Goal: Task Accomplishment & Management: Use online tool/utility

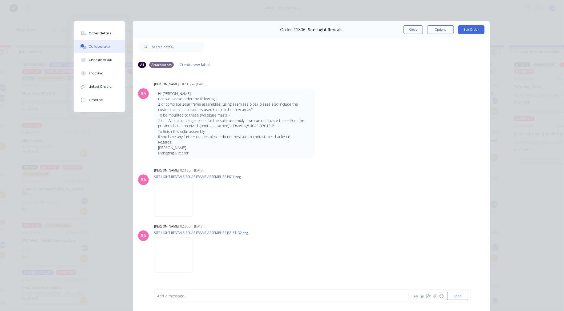
scroll to position [294, 0]
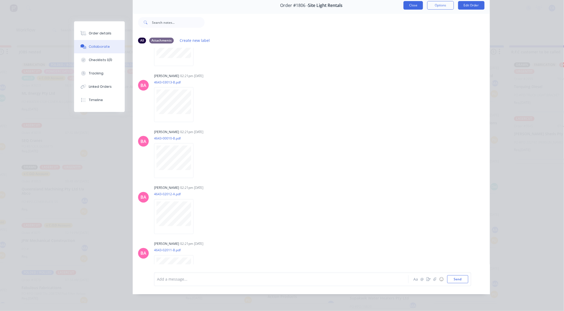
click at [409, 2] on button "Close" at bounding box center [413, 5] width 19 height 9
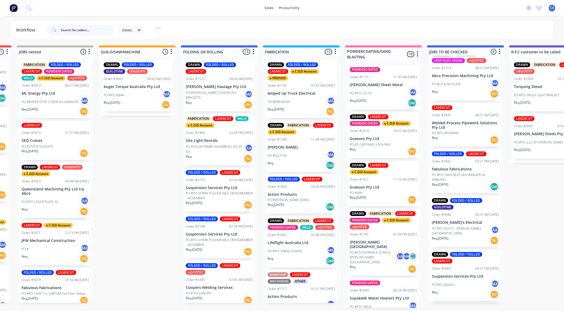
click at [91, 31] on input "text" at bounding box center [87, 30] width 53 height 11
type input "ab"
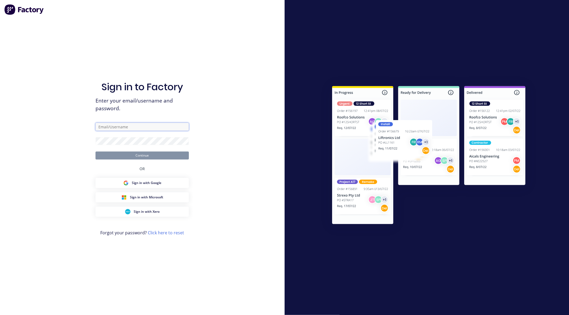
type input "[EMAIL_ADDRESS][DOMAIN_NAME]"
click at [146, 158] on button "Continue" at bounding box center [141, 156] width 93 height 8
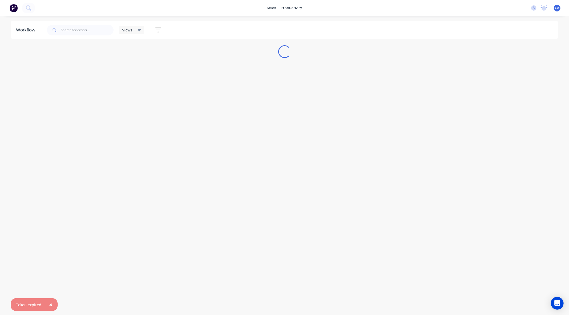
click at [50, 305] on span "×" at bounding box center [50, 304] width 3 height 7
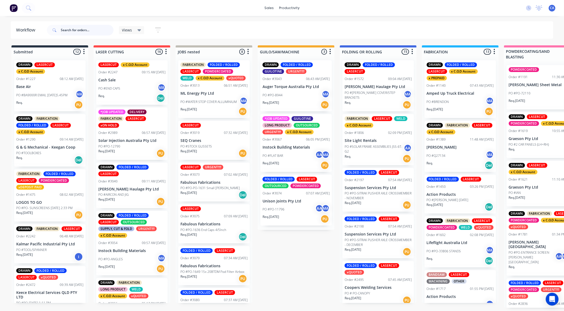
click at [86, 28] on input "text" at bounding box center [87, 30] width 53 height 11
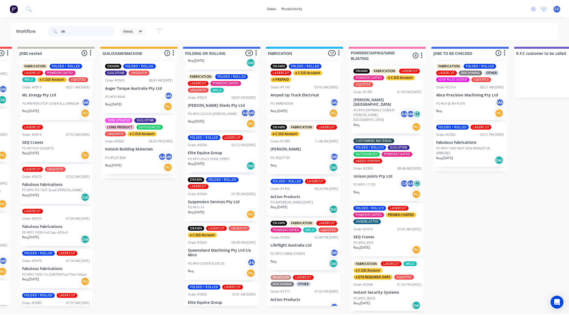
scroll to position [282, 0]
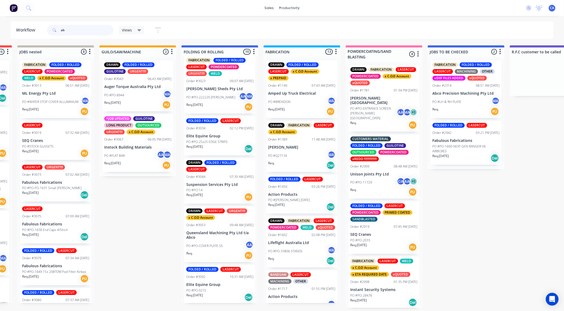
type input "ab"
click at [201, 231] on p "Queensland Machining Pty Ltd t/a Abco" at bounding box center [219, 235] width 67 height 9
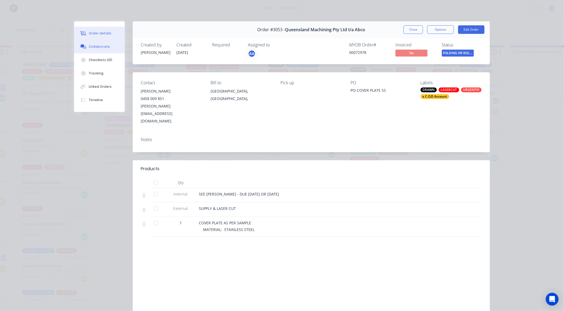
click at [102, 47] on div "Collaborate" at bounding box center [99, 46] width 21 height 5
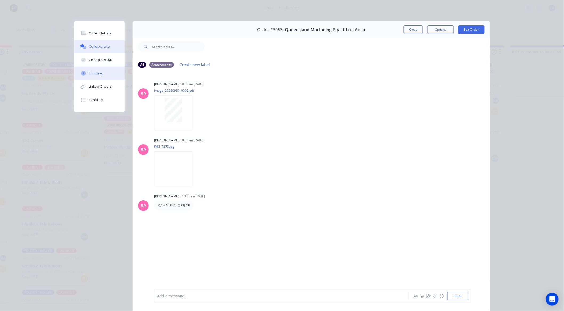
click at [99, 74] on div "Tracking" at bounding box center [96, 73] width 15 height 5
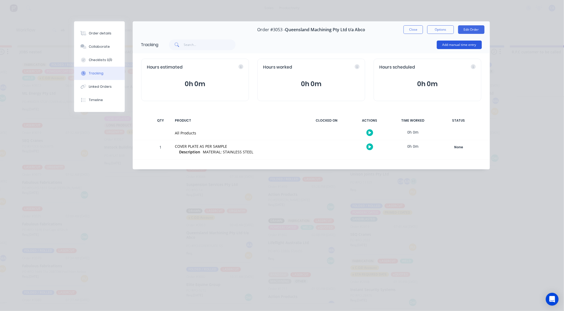
click at [438, 41] on button "Add manual time entry" at bounding box center [459, 45] width 45 height 9
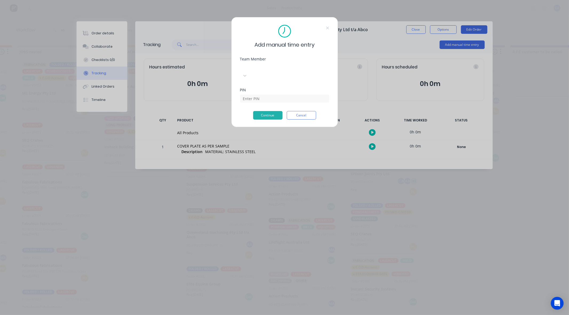
click at [301, 70] on div at bounding box center [280, 67] width 77 height 7
click at [117, 300] on div "[PERSON_NAME]" at bounding box center [124, 303] width 564 height 6
click at [254, 95] on input at bounding box center [284, 99] width 89 height 8
type input "0000"
click at [268, 111] on button "Continue" at bounding box center [267, 115] width 29 height 9
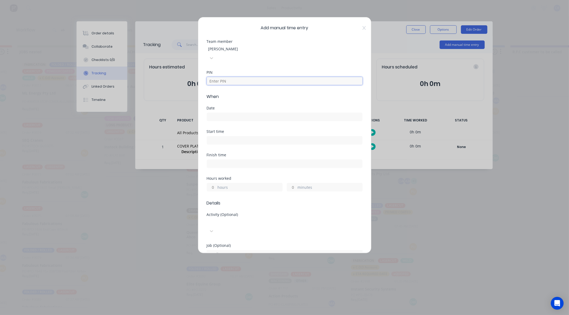
click at [234, 77] on input at bounding box center [285, 81] width 156 height 8
type input "0000"
click at [237, 113] on input at bounding box center [284, 117] width 155 height 8
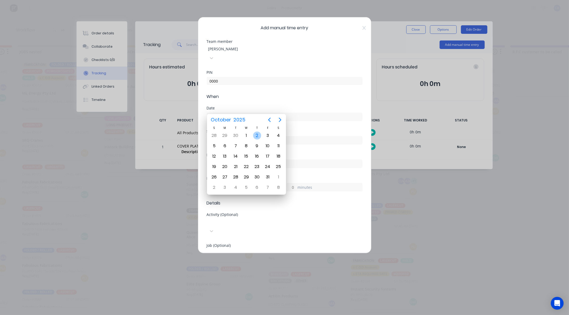
click at [257, 136] on div "2" at bounding box center [257, 136] width 8 height 8
type input "[DATE]"
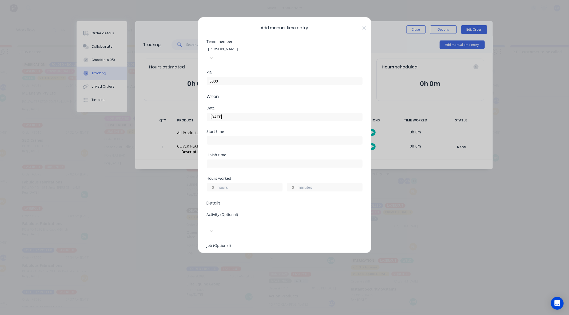
click at [288, 183] on input "minutes" at bounding box center [291, 187] width 9 height 8
type input "15"
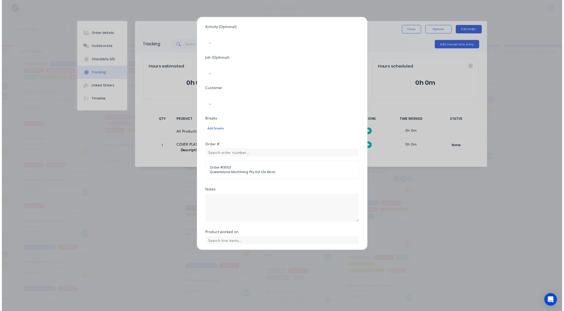
scroll to position [193, 0]
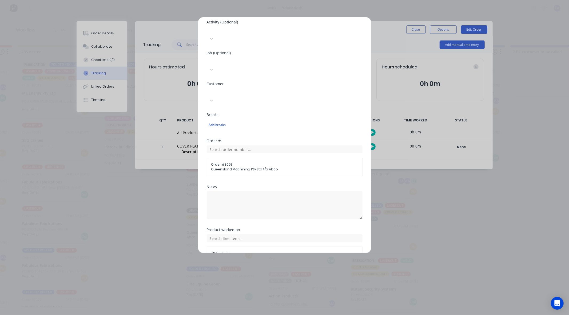
click at [265, 269] on button "Add manual time entry" at bounding box center [271, 273] width 45 height 9
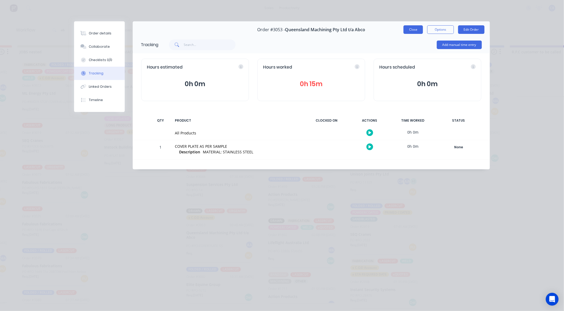
click at [411, 25] on button "Close" at bounding box center [413, 29] width 19 height 9
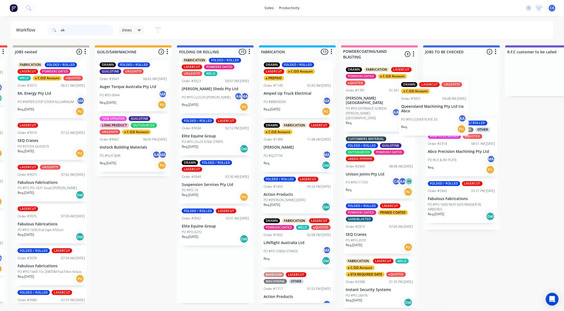
drag, startPoint x: 235, startPoint y: 233, endPoint x: 439, endPoint y: 111, distance: 237.6
click at [439, 111] on div "Submitted 10 Sort By Created date Required date Order number Customer name Most…" at bounding box center [548, 176] width 1431 height 262
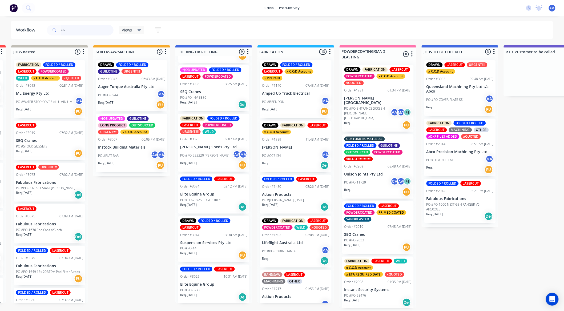
scroll to position [1, 165]
